Goal: Find specific page/section: Find specific page/section

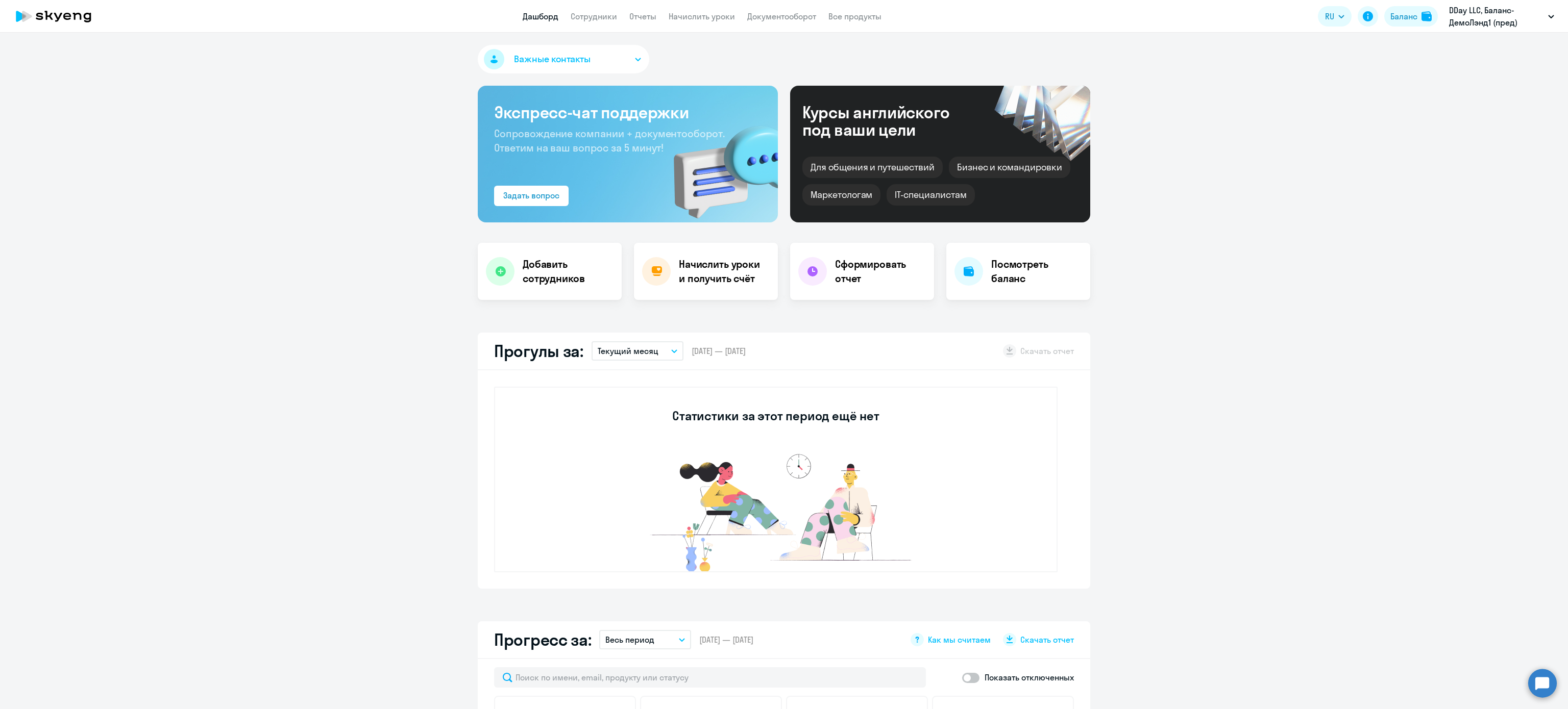
select select "30"
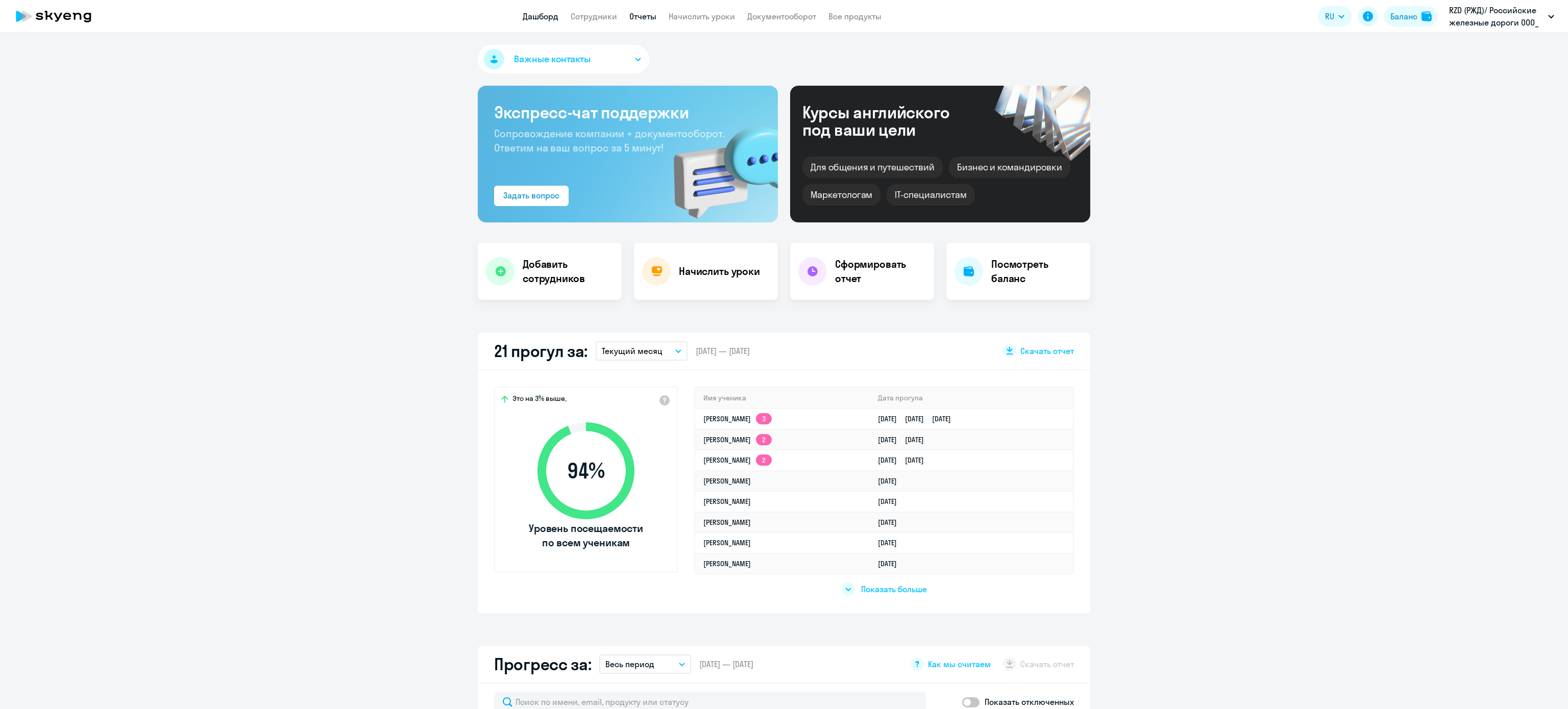
click at [647, 20] on link "Отчеты" at bounding box center [643, 16] width 27 height 10
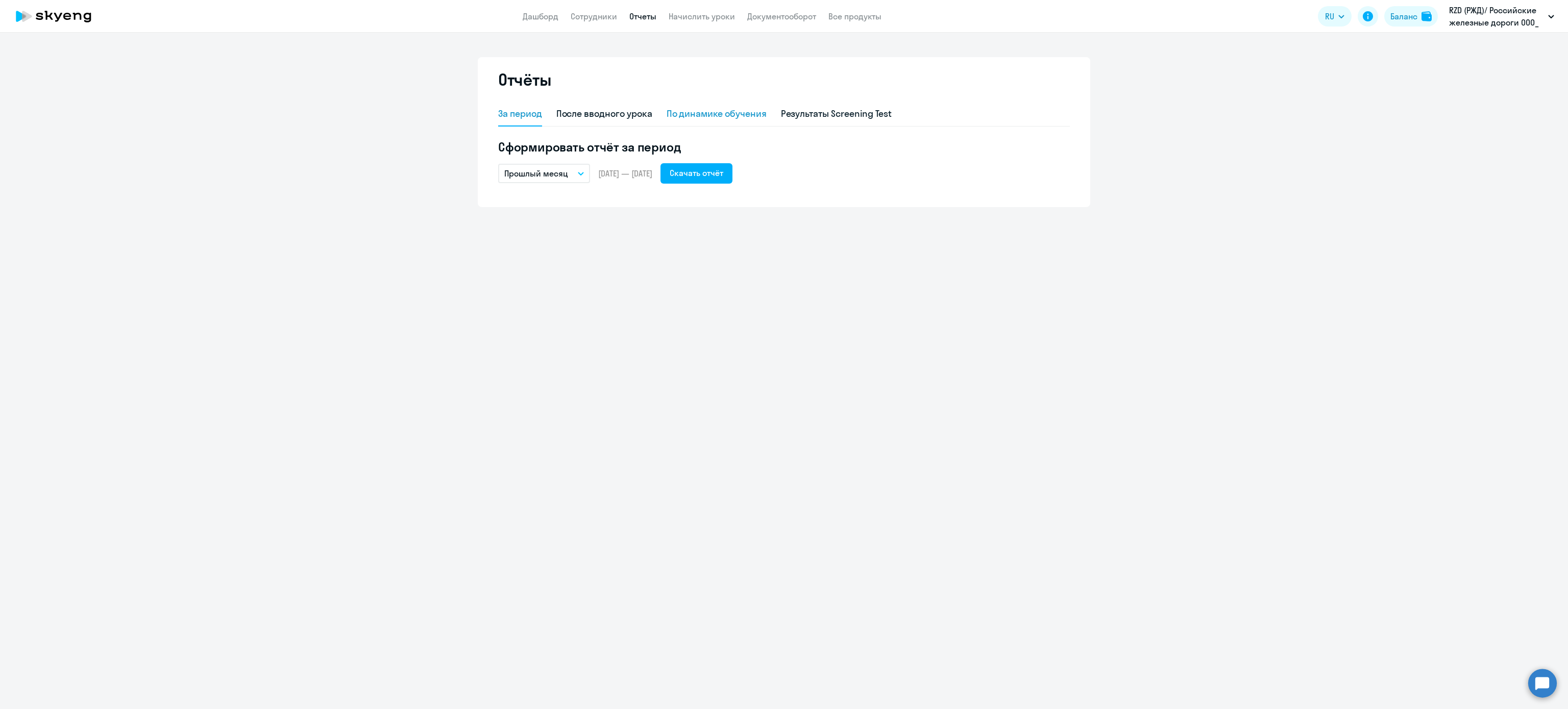
click at [687, 114] on div "По динамике обучения" at bounding box center [717, 114] width 100 height 14
